Goal: Download file/media

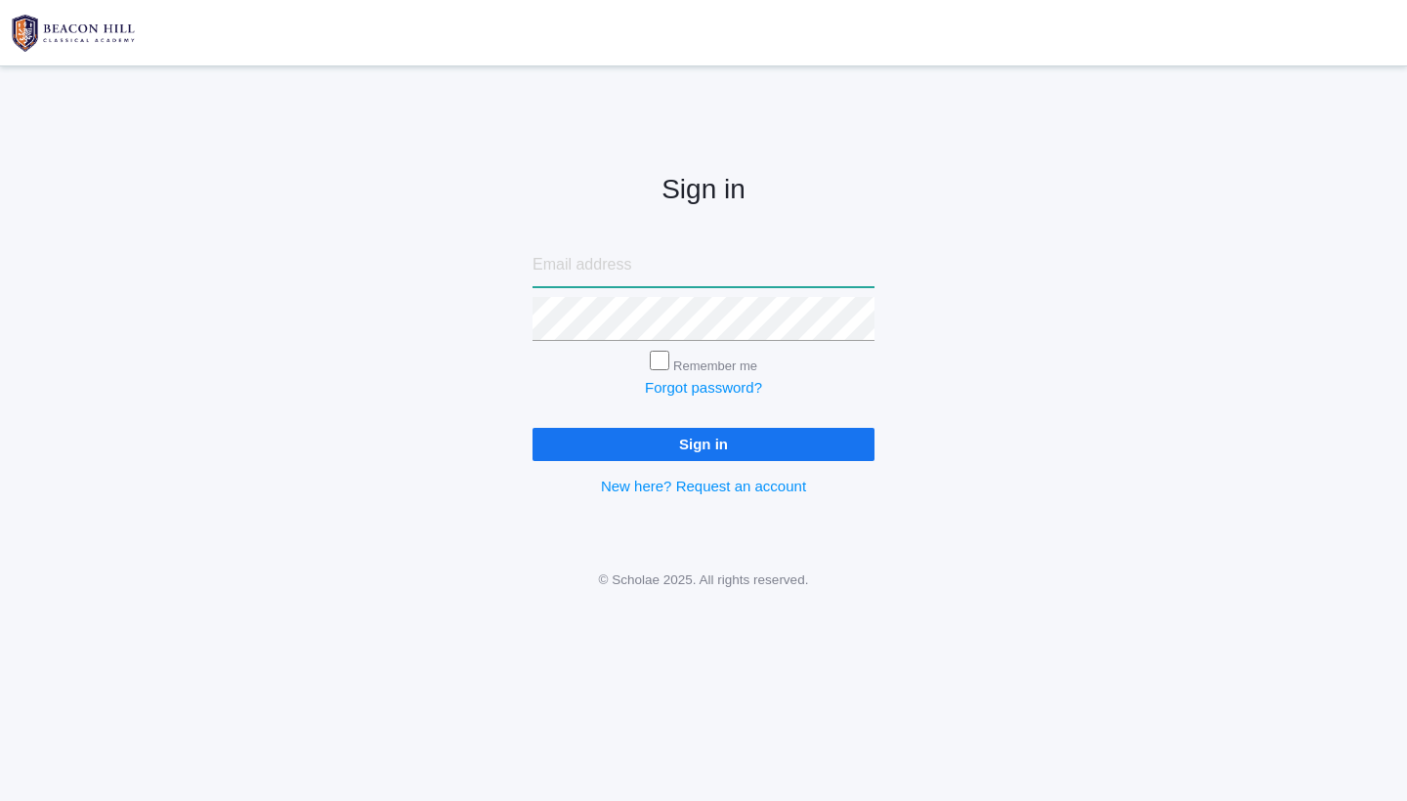
type input "[PERSON_NAME][EMAIL_ADDRESS][PERSON_NAME][DOMAIN_NAME]"
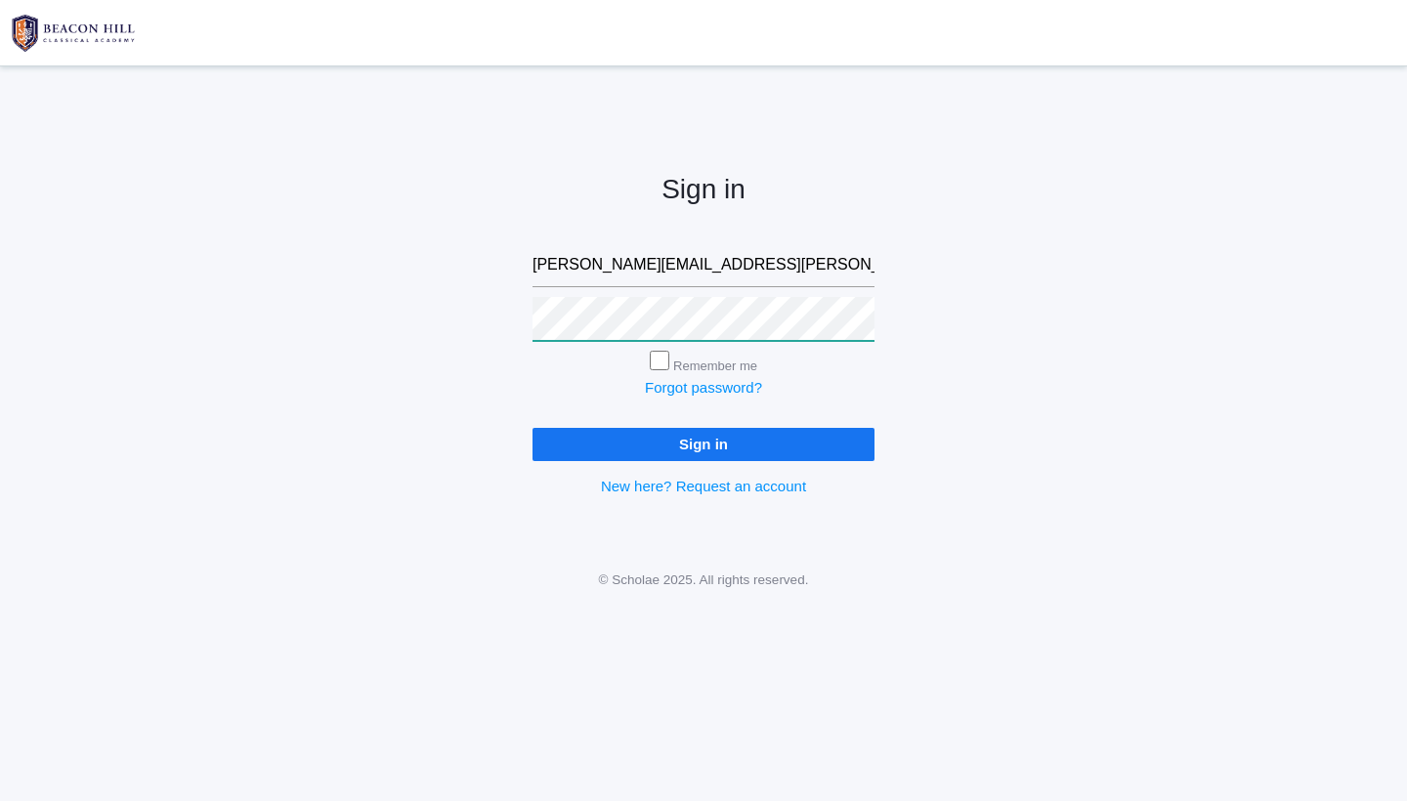
click at [703, 441] on input "Sign in" at bounding box center [704, 444] width 342 height 32
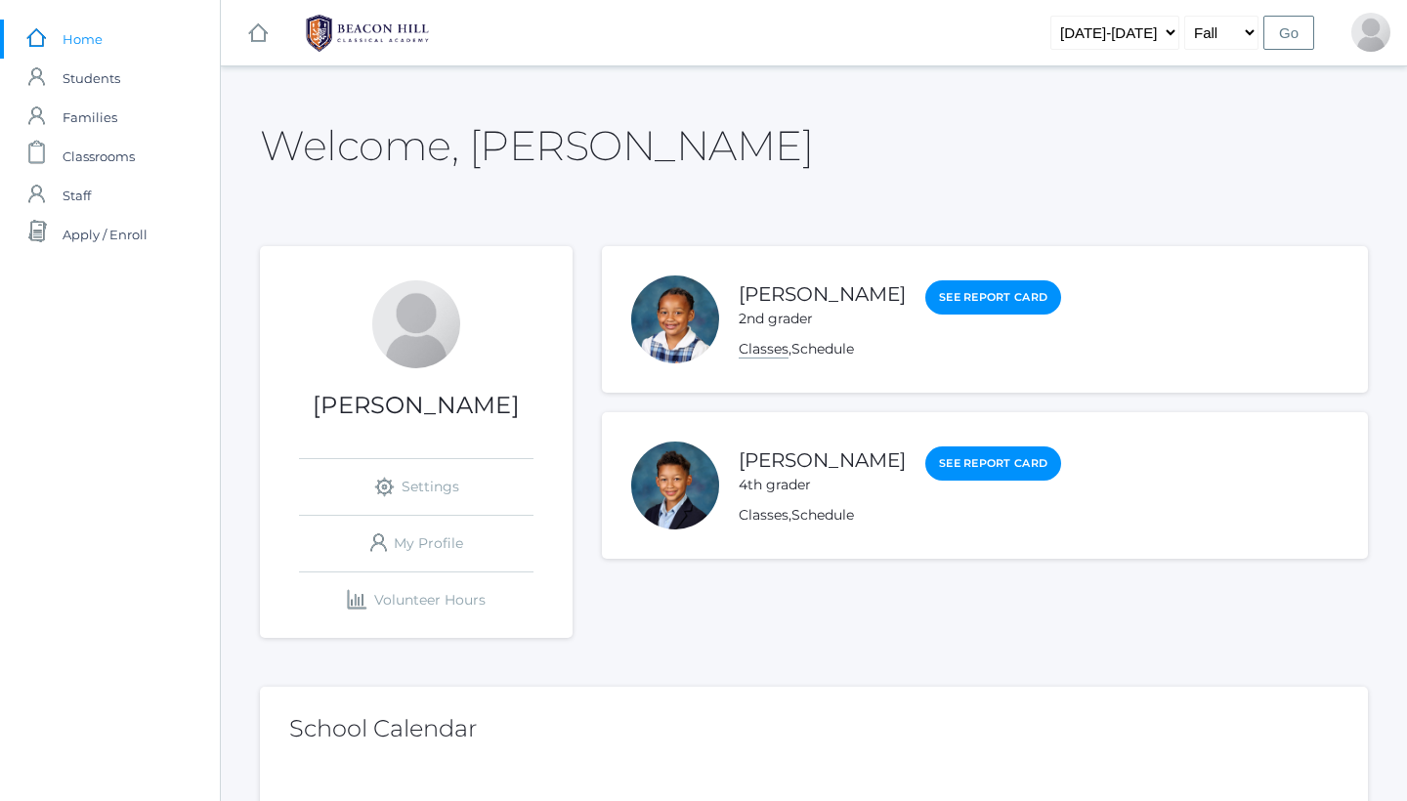
click at [768, 347] on link "Classes" at bounding box center [764, 349] width 50 height 19
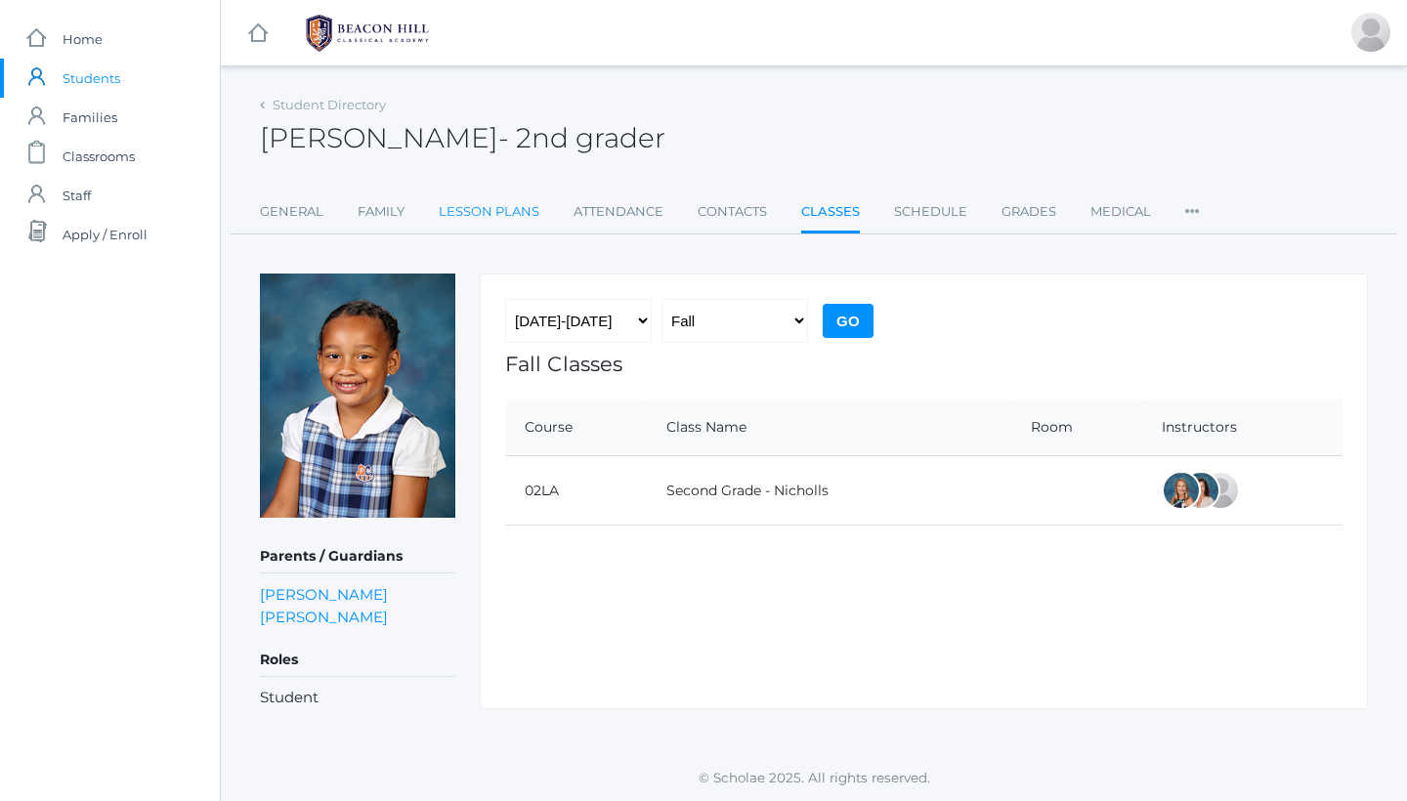
click at [489, 207] on link "Lesson Plans" at bounding box center [489, 211] width 101 height 39
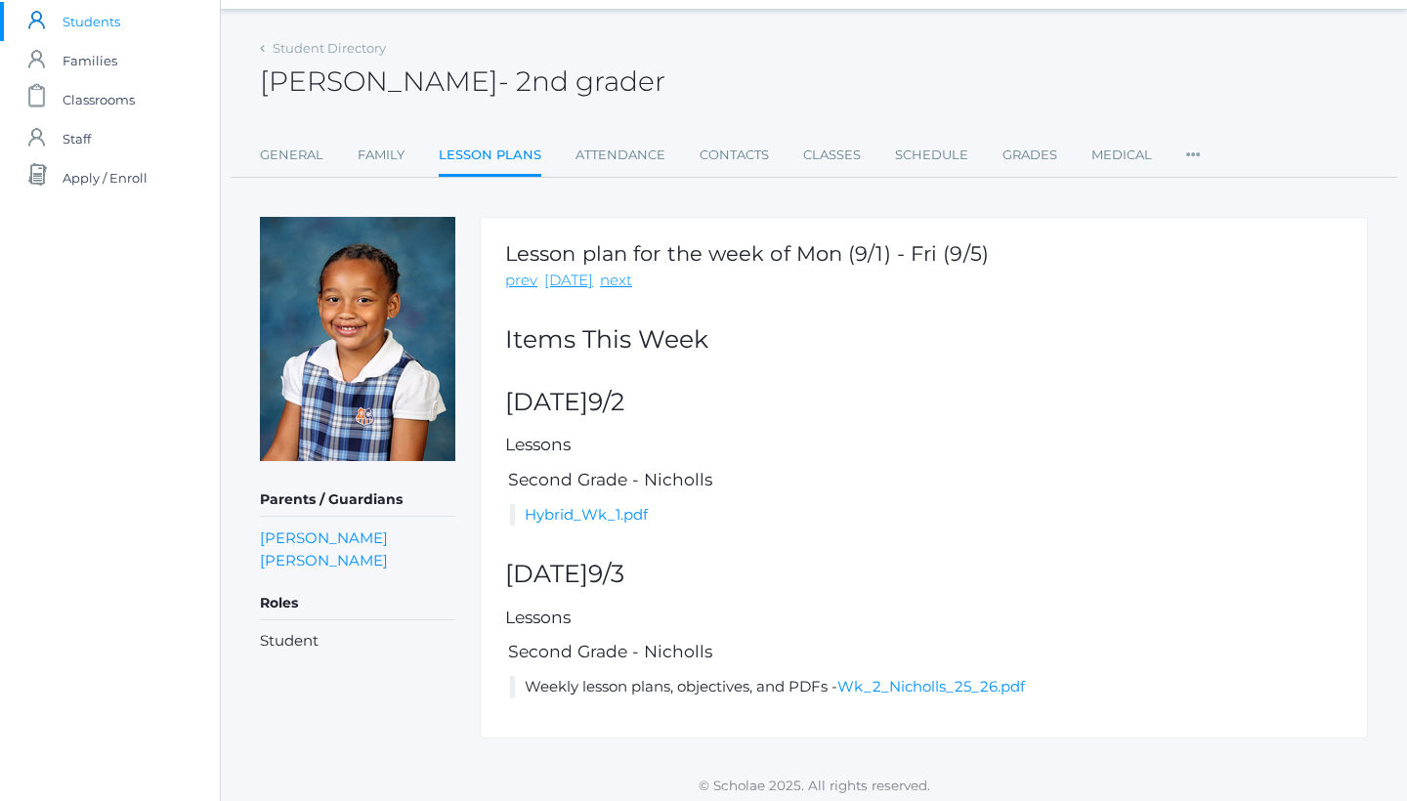
scroll to position [56, 0]
click at [903, 686] on link "Wk_2_Nicholls_25_26.pdf" at bounding box center [931, 687] width 188 height 19
